Goal: Information Seeking & Learning: Learn about a topic

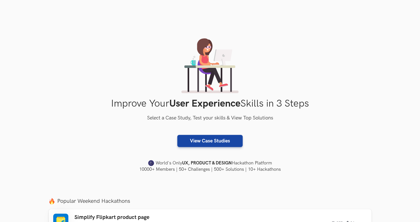
scroll to position [114, 0]
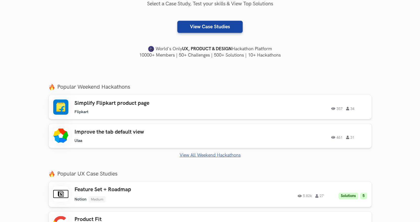
click at [304, 47] on h4 "World's Only UX, PRODUCT & DESIGN Hackathon Platform" at bounding box center [210, 48] width 323 height 7
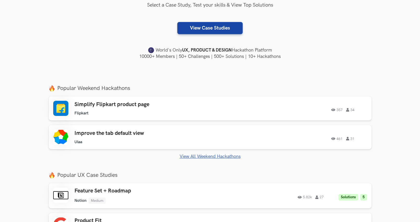
scroll to position [0, 0]
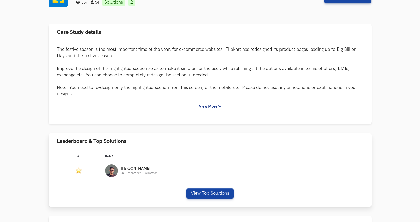
scroll to position [41, 0]
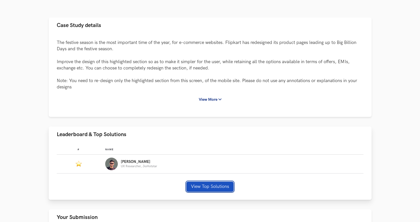
click at [203, 186] on button "View Top Solutions" at bounding box center [209, 186] width 47 height 10
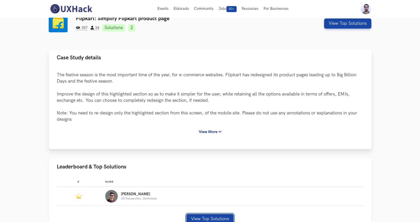
scroll to position [83, 0]
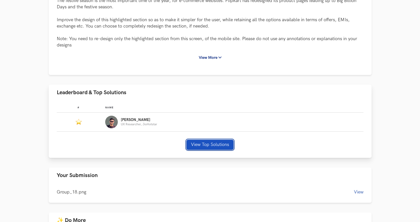
click at [212, 147] on button "View Top Solutions" at bounding box center [209, 144] width 47 height 10
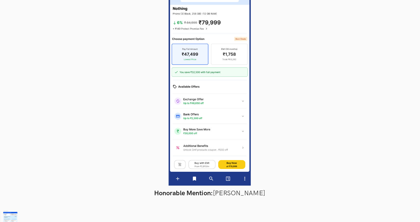
scroll to position [95, 0]
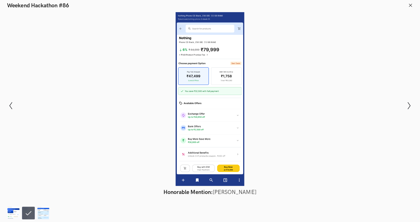
click at [410, 9] on button at bounding box center [409, 7] width 5 height 6
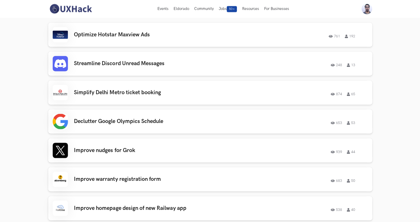
scroll to position [0, 0]
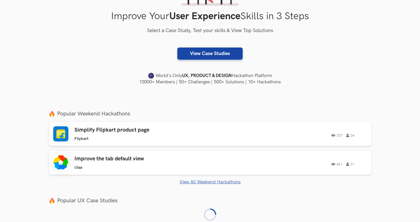
scroll to position [106, 0]
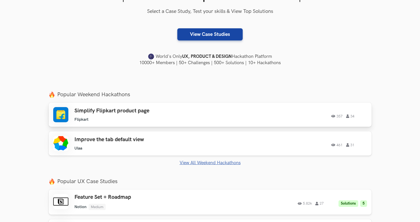
click at [160, 113] on h3 "Simplify Flipkart product page" at bounding box center [145, 110] width 143 height 7
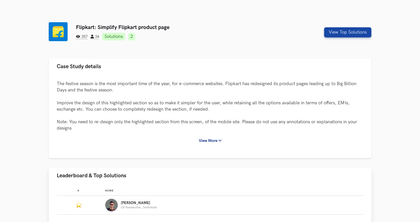
scroll to position [53, 0]
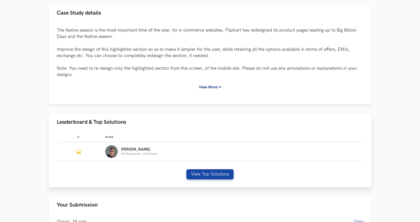
click at [130, 149] on p "Abhinav" at bounding box center [139, 149] width 36 height 4
drag, startPoint x: 130, startPoint y: 149, endPoint x: 144, endPoint y: 159, distance: 17.2
click at [144, 159] on td "Name: Abhinav UX Researcher, JioHotstar" at bounding box center [234, 151] width 258 height 19
click at [261, 119] on button "Leaderboard & Top Solutions" at bounding box center [210, 122] width 323 height 16
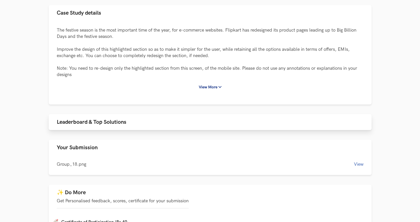
click at [214, 125] on button "Leaderboard & Top Solutions" at bounding box center [210, 122] width 323 height 16
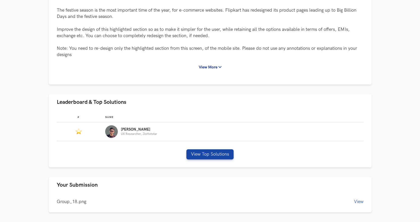
scroll to position [78, 0]
